Goal: Transaction & Acquisition: Download file/media

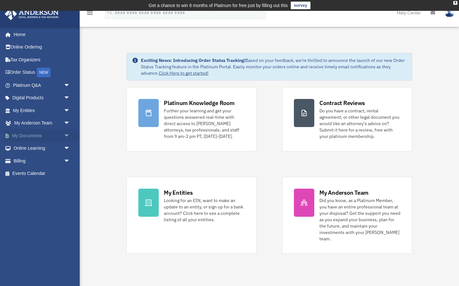
click at [33, 133] on link "My Documents arrow_drop_down" at bounding box center [41, 135] width 75 height 13
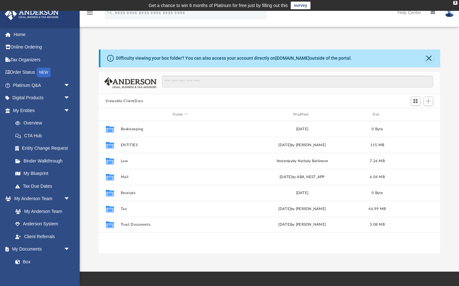
scroll to position [145, 341]
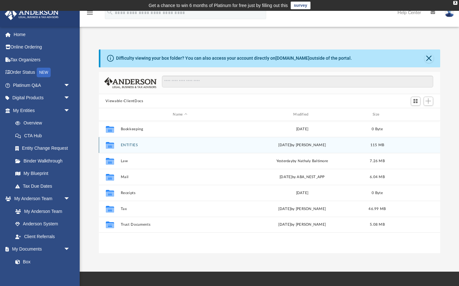
click at [132, 146] on button "ENTITIES" at bounding box center [179, 145] width 119 height 4
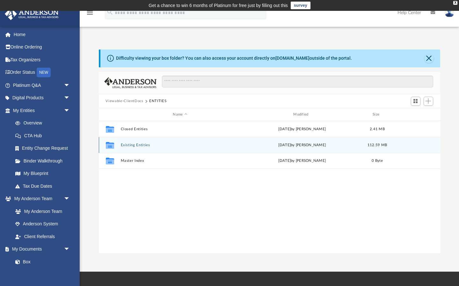
click at [138, 146] on button "Existing Entities" at bounding box center [179, 145] width 119 height 4
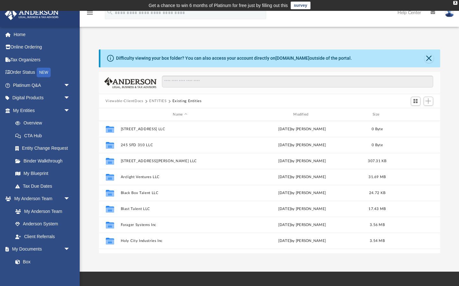
scroll to position [0, 0]
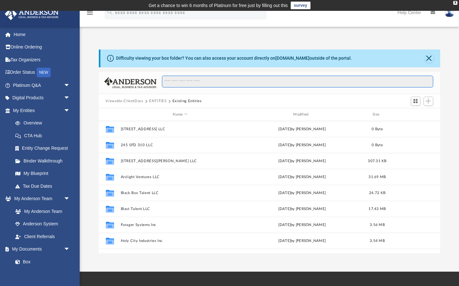
click at [206, 81] on input "Search files and folders" at bounding box center [297, 82] width 271 height 12
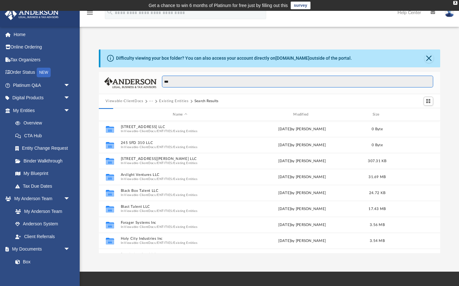
type input "***"
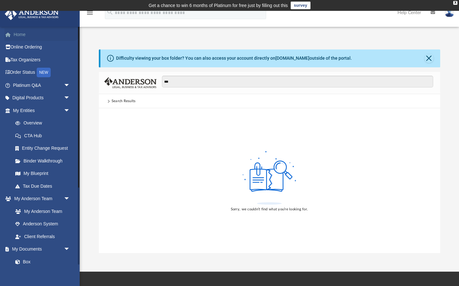
click at [19, 31] on link "Home" at bounding box center [41, 34] width 75 height 13
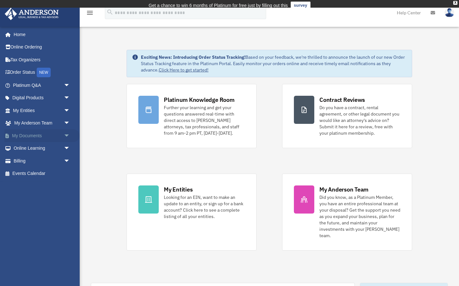
click at [55, 133] on link "My Documents arrow_drop_down" at bounding box center [41, 135] width 75 height 13
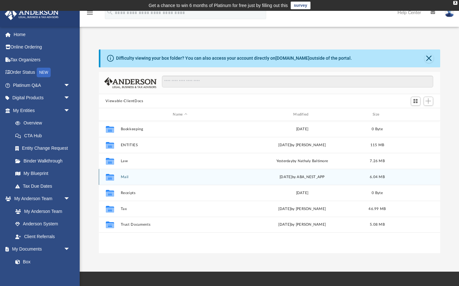
click at [126, 179] on div "Collaborated Folder Mail Tue Aug 12 2025 by ABA_NEST_APP 6.04 MB" at bounding box center [269, 177] width 341 height 16
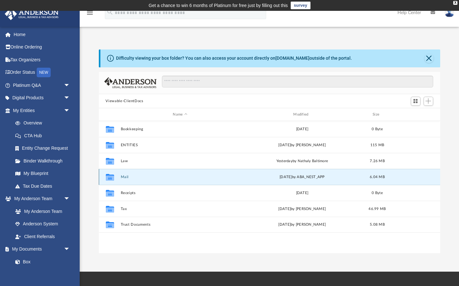
click at [126, 177] on button "Mail" at bounding box center [179, 177] width 119 height 4
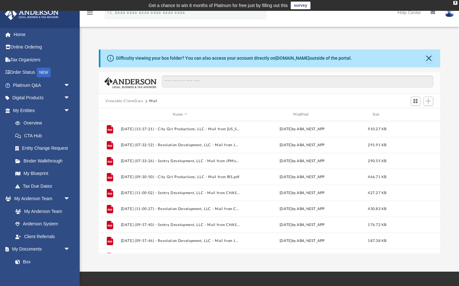
click at [123, 101] on button "Viewable-ClientDocs" at bounding box center [124, 101] width 38 height 6
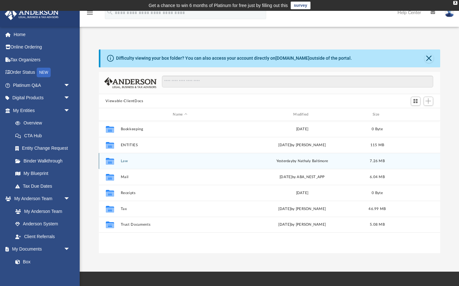
click at [126, 160] on button "Law" at bounding box center [179, 161] width 119 height 4
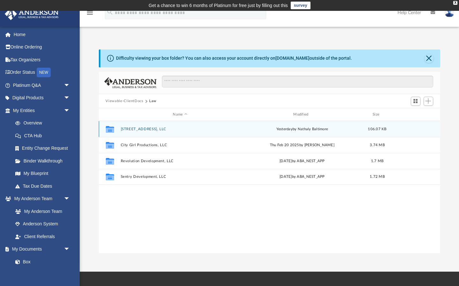
click at [145, 130] on button "208 East Lakeshore Drive, LLC" at bounding box center [179, 129] width 119 height 4
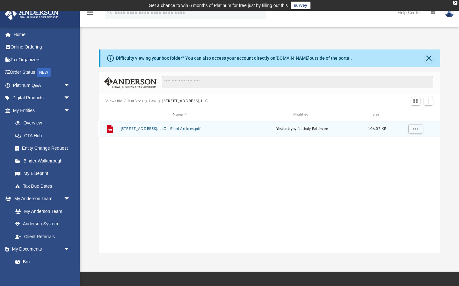
click at [145, 130] on button "208 East Lakeshore Drive, LLC - Filed Articles.pdf" at bounding box center [179, 129] width 119 height 4
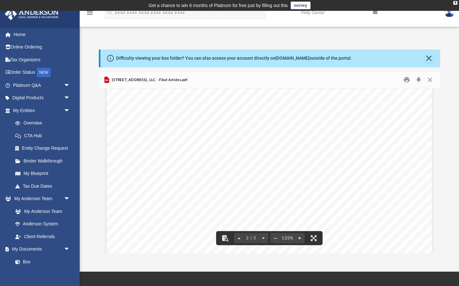
scroll to position [465, 0]
click at [416, 81] on button "Download" at bounding box center [418, 80] width 11 height 10
